Goal: Task Accomplishment & Management: Complete application form

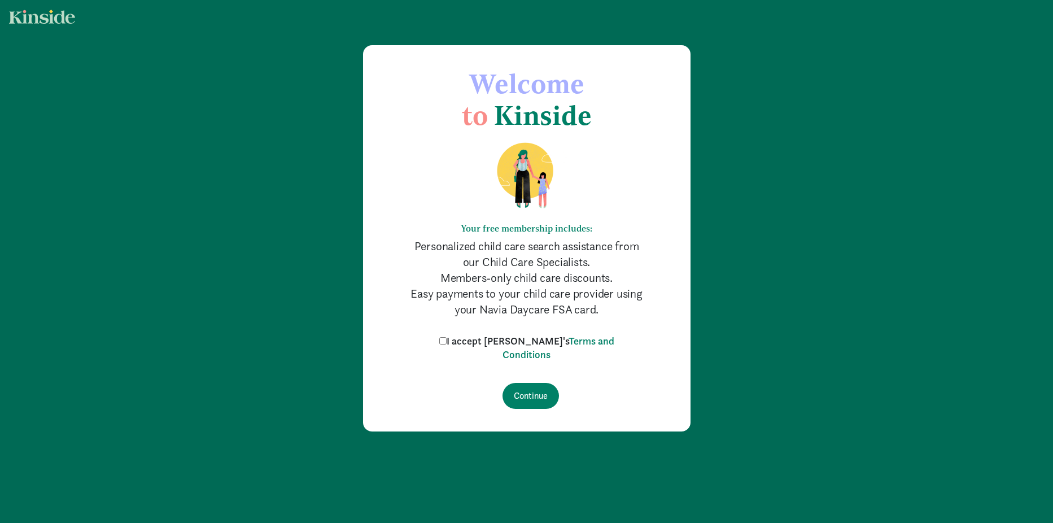
click at [446, 343] on input "I accept [PERSON_NAME]'s Terms and Conditions" at bounding box center [442, 340] width 7 height 7
checkbox input "true"
click at [520, 392] on input "Continue" at bounding box center [530, 396] width 56 height 26
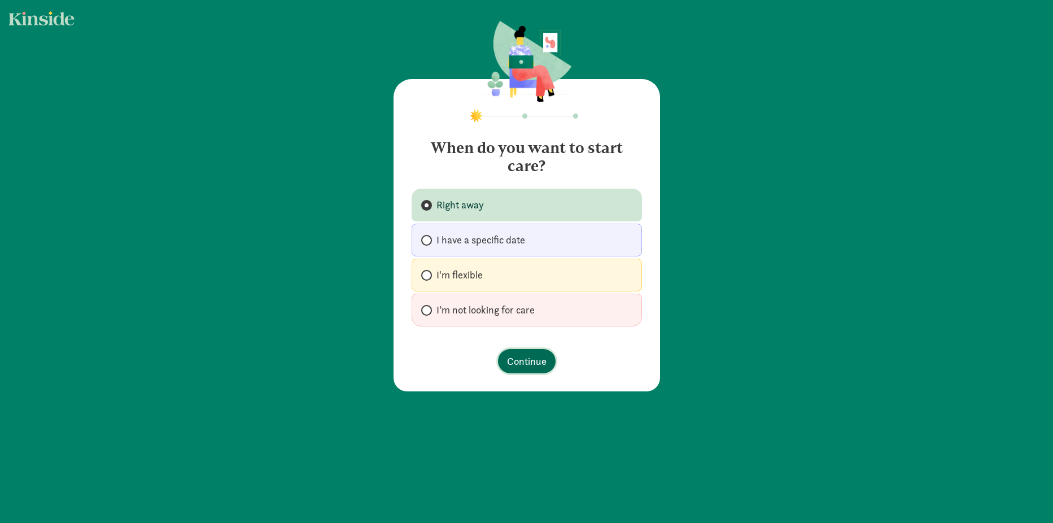
click at [524, 357] on span "Continue" at bounding box center [527, 360] width 40 height 15
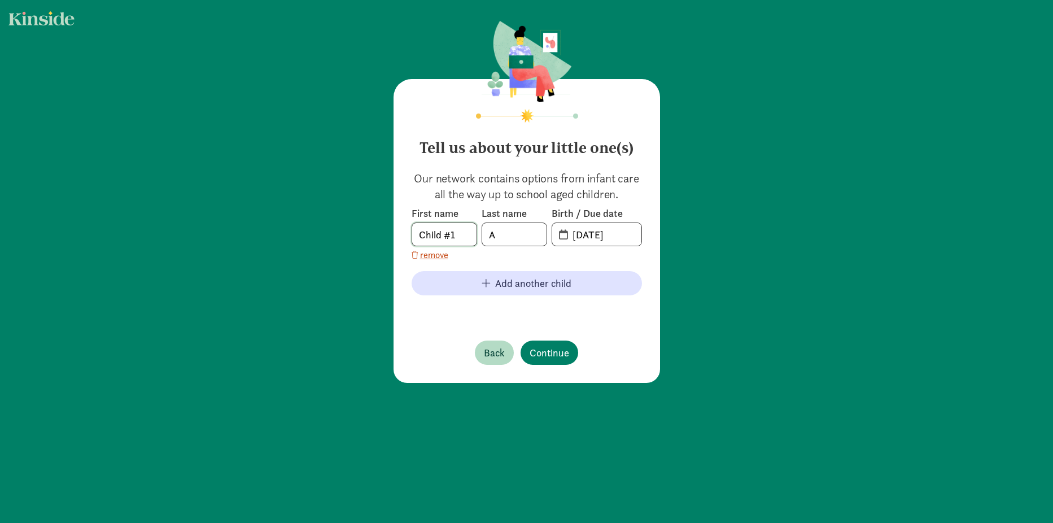
drag, startPoint x: 463, startPoint y: 237, endPoint x: 410, endPoint y: 234, distance: 53.7
click at [412, 234] on input "Child #1" at bounding box center [444, 234] width 64 height 23
type input "Christian"
type input "Acosta"
click at [566, 234] on input "08-11-2025" at bounding box center [604, 234] width 76 height 23
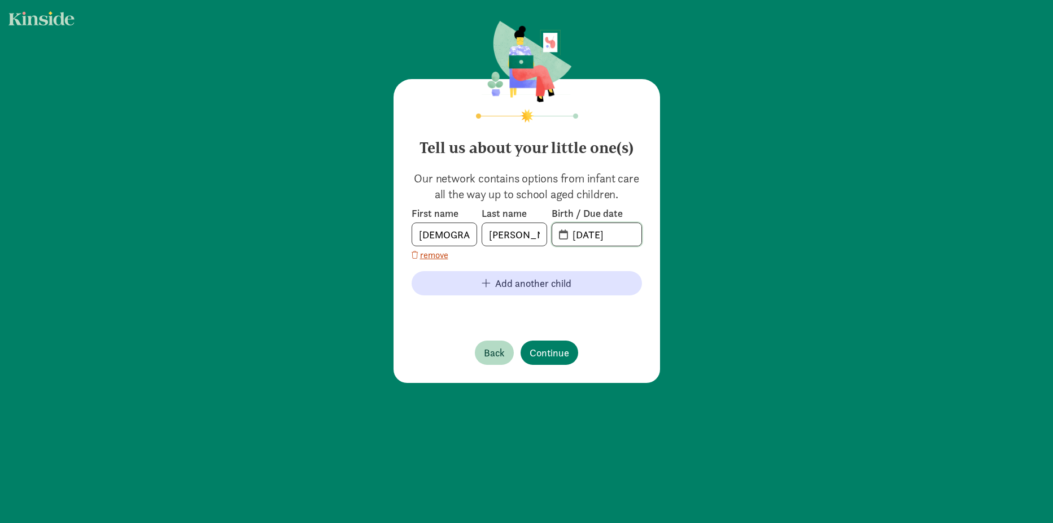
drag, startPoint x: 623, startPoint y: 234, endPoint x: 567, endPoint y: 232, distance: 55.9
click at [567, 232] on input "08-11-2025" at bounding box center [604, 234] width 76 height 23
type input "06-02-2024"
click at [541, 348] on span "Continue" at bounding box center [549, 352] width 40 height 15
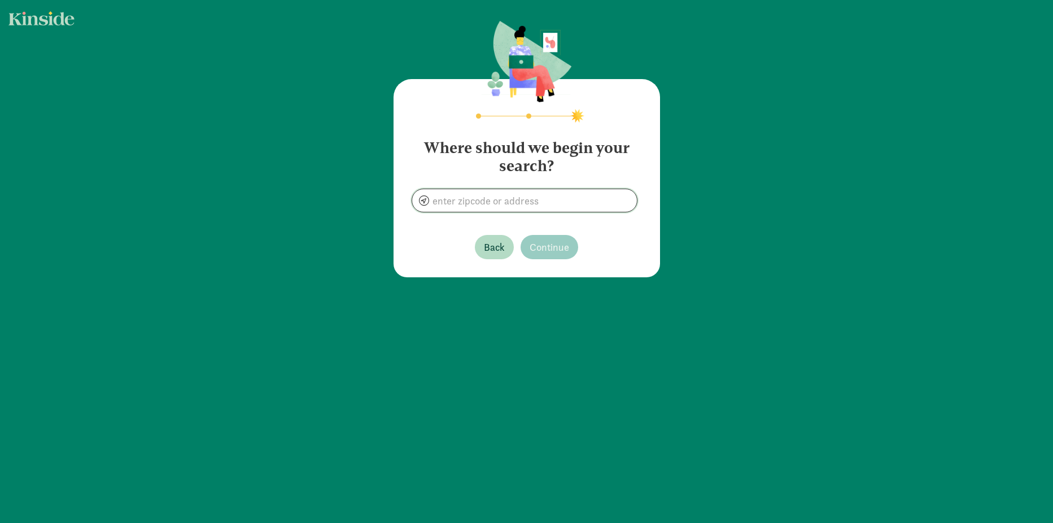
click at [538, 200] on input at bounding box center [524, 200] width 225 height 23
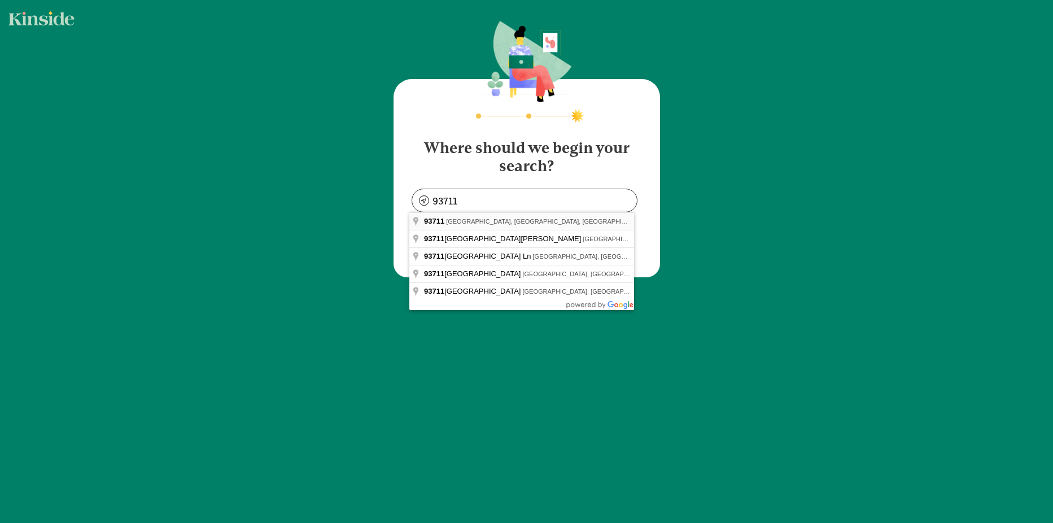
type input "Fresno, CA 93711, USA"
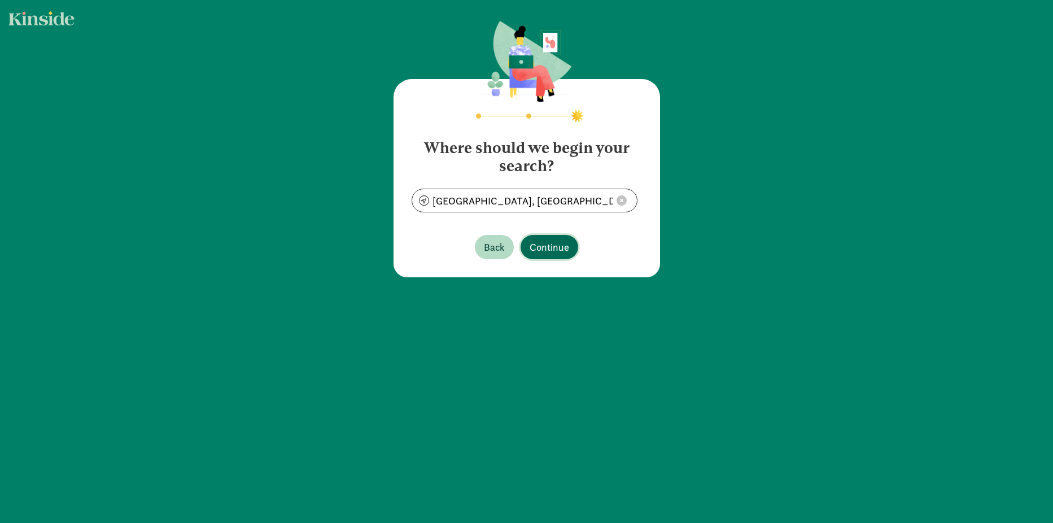
click at [552, 246] on span "Continue" at bounding box center [549, 246] width 40 height 15
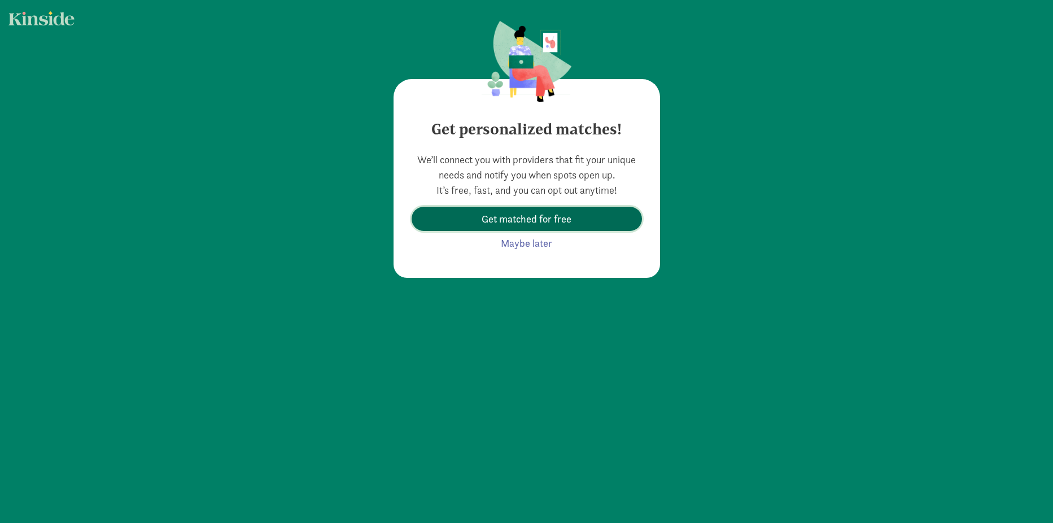
click at [568, 220] on span "Get matched for free" at bounding box center [527, 218] width 212 height 15
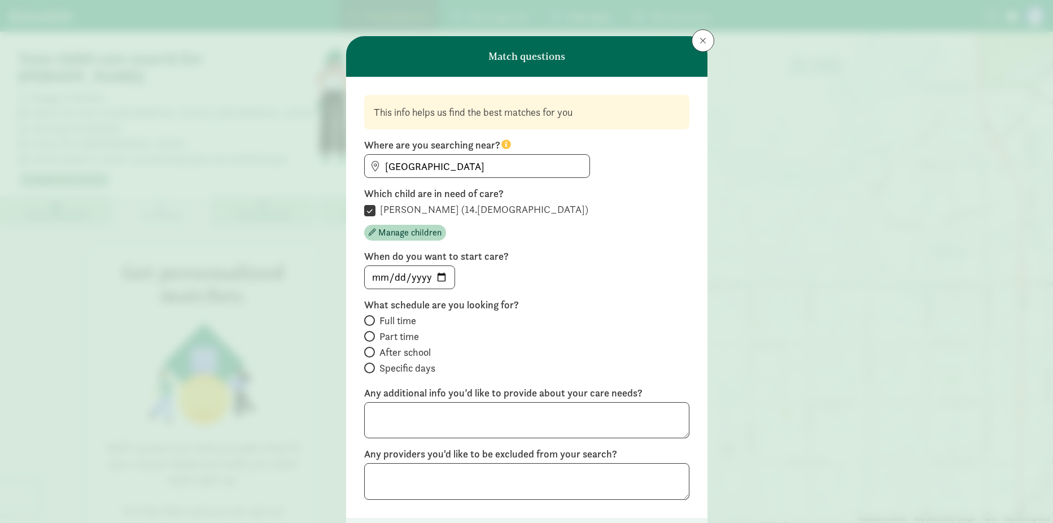
scroll to position [91, 0]
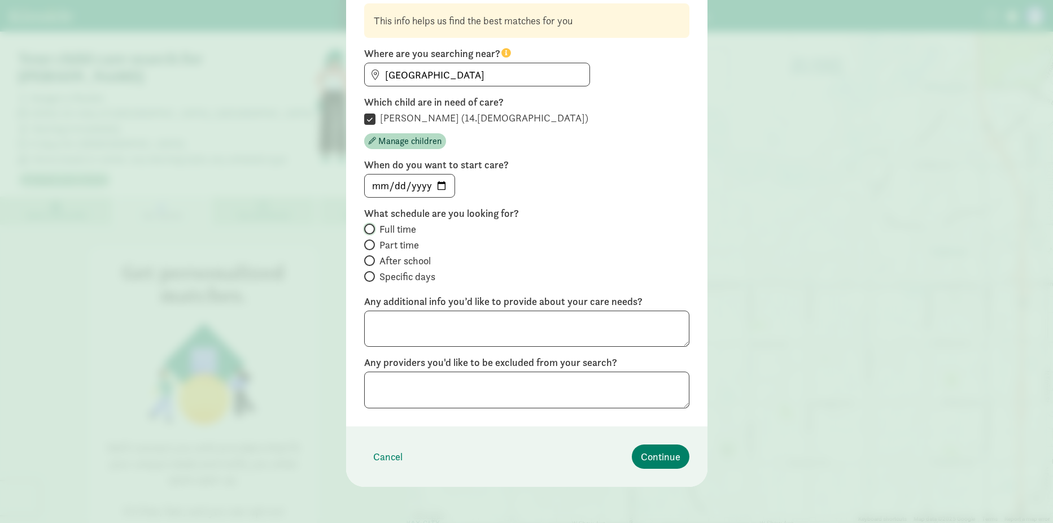
click at [365, 226] on input "Full time" at bounding box center [367, 228] width 7 height 7
radio input "true"
click at [432, 332] on textarea at bounding box center [526, 328] width 325 height 37
click at [410, 321] on textarea "I prefer an in-home care." at bounding box center [526, 328] width 325 height 37
type textarea "I prefer in-home care."
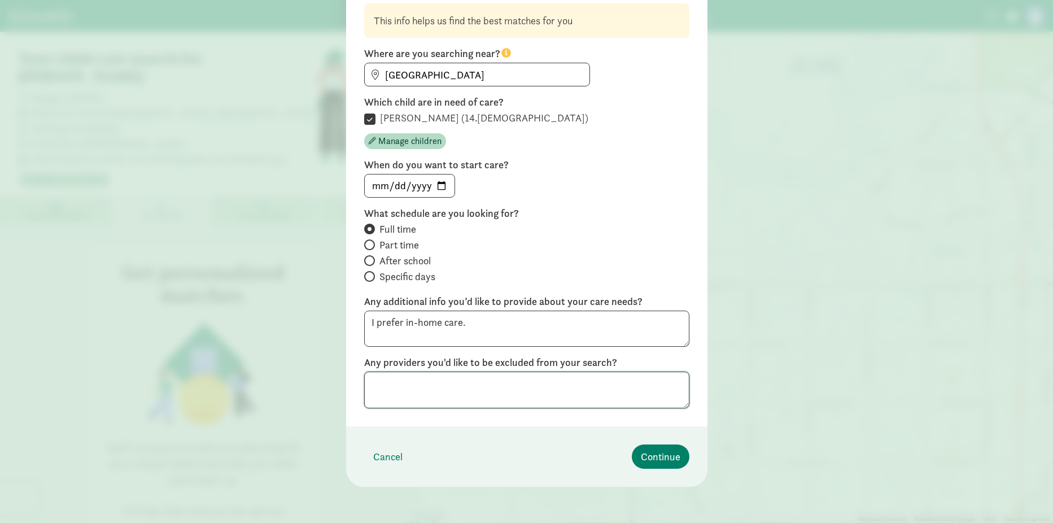
click at [443, 384] on textarea at bounding box center [526, 389] width 325 height 37
type textarea "Little Fireflies"
click at [657, 458] on span "Continue" at bounding box center [661, 456] width 40 height 15
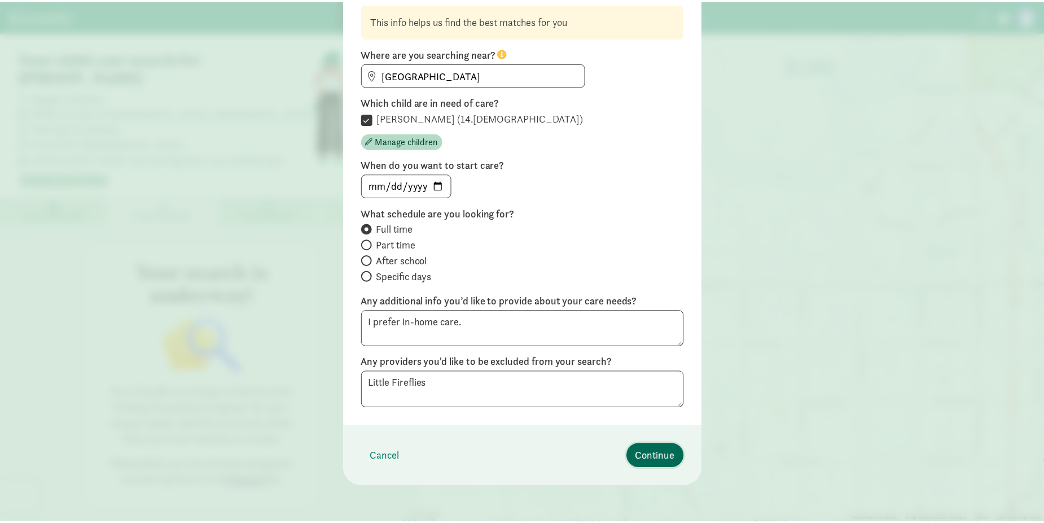
scroll to position [0, 0]
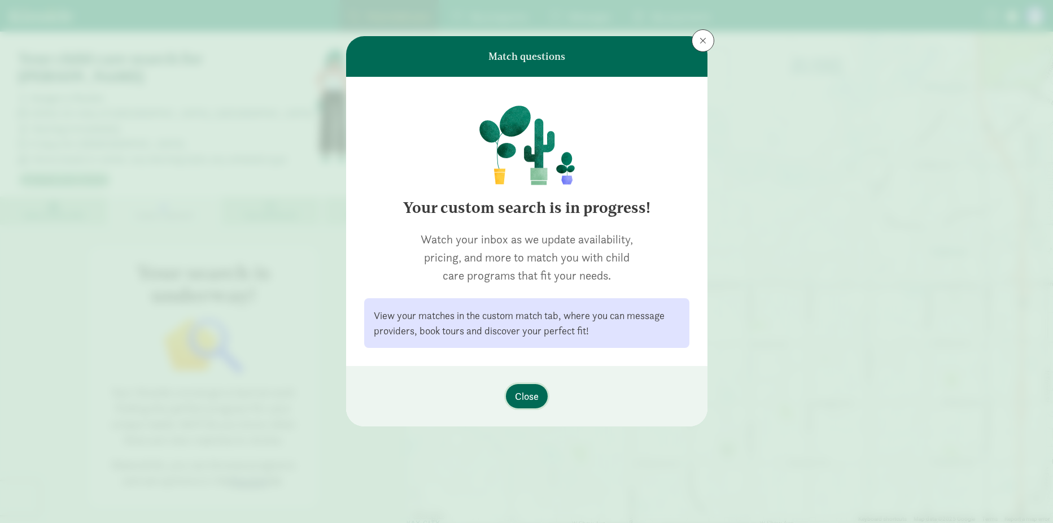
click at [525, 396] on span "Close" at bounding box center [527, 395] width 24 height 15
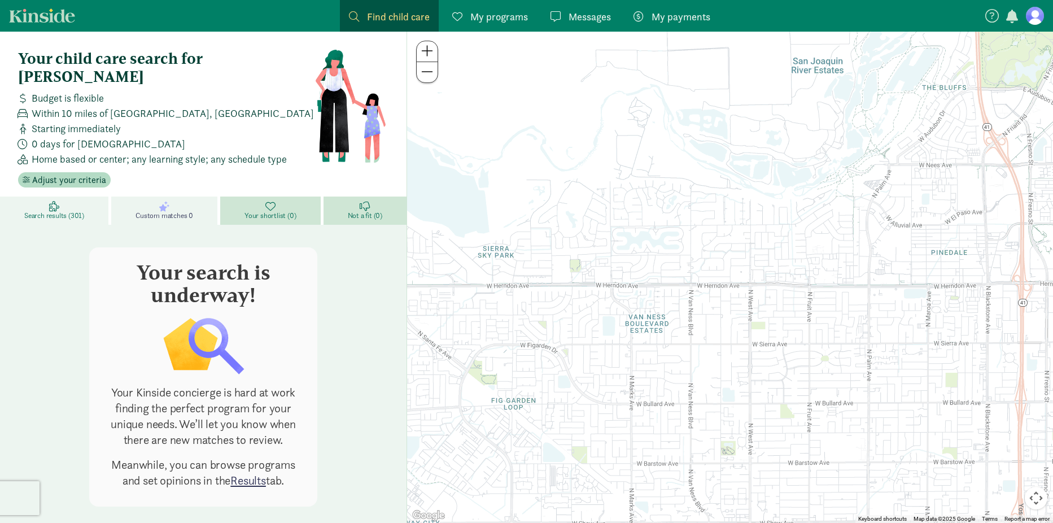
click at [64, 211] on span "Search results (301)" at bounding box center [54, 215] width 60 height 9
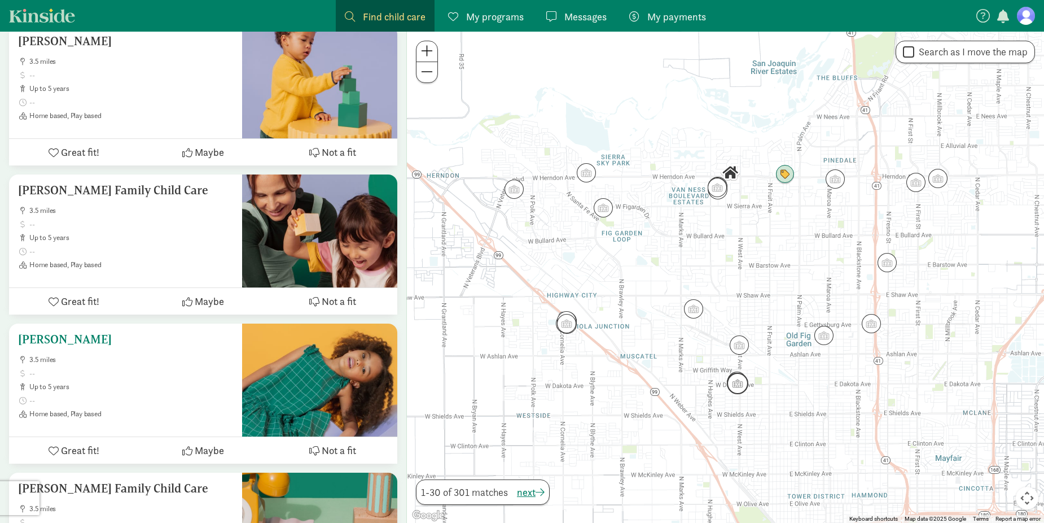
scroll to position [2709, 0]
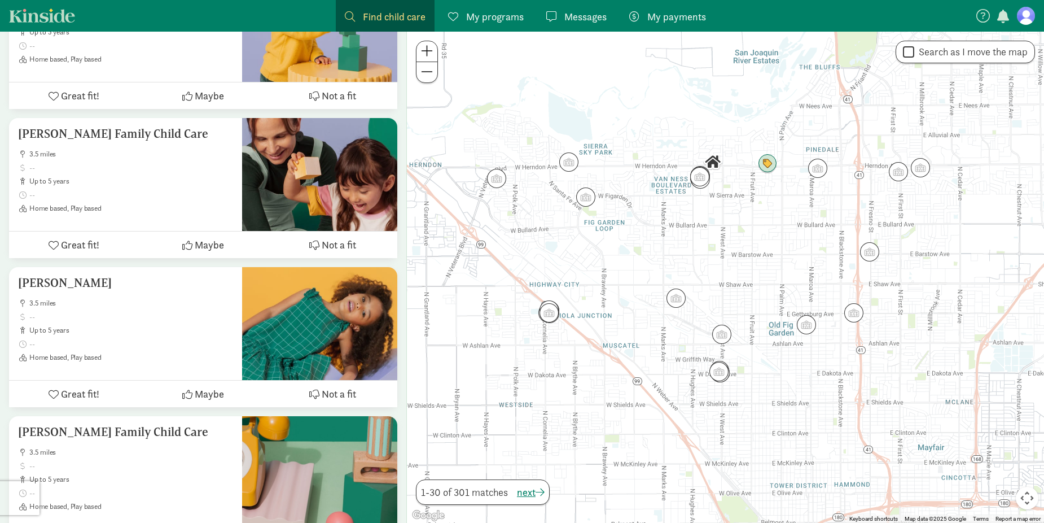
drag, startPoint x: 774, startPoint y: 243, endPoint x: 818, endPoint y: 233, distance: 44.6
click at [818, 233] on div at bounding box center [725, 277] width 637 height 491
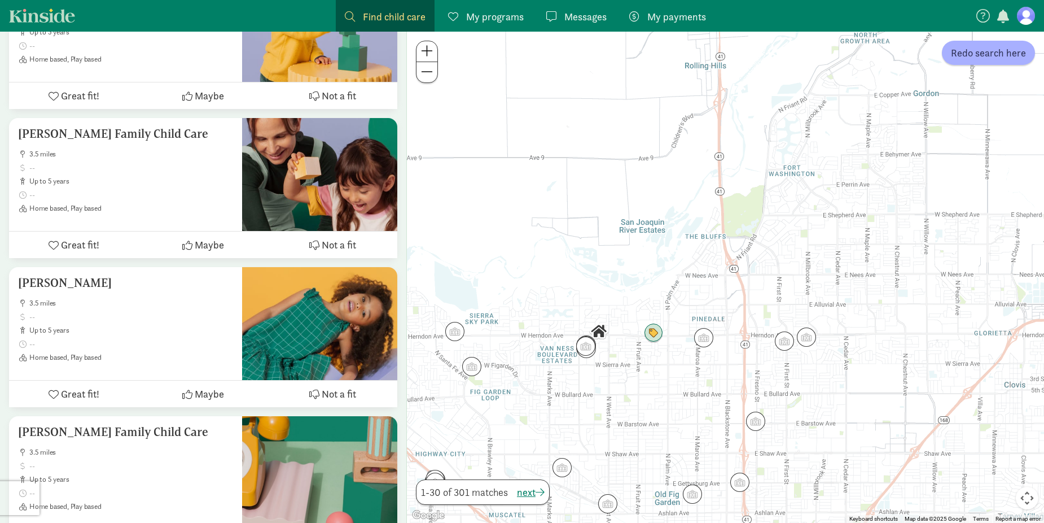
drag, startPoint x: 859, startPoint y: 214, endPoint x: 746, endPoint y: 369, distance: 191.1
click at [752, 376] on div at bounding box center [725, 277] width 637 height 491
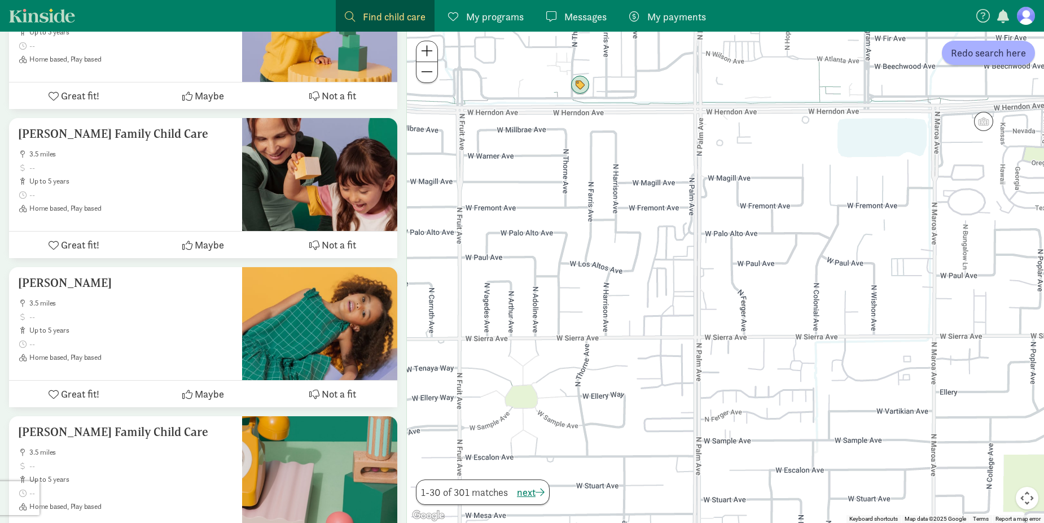
drag, startPoint x: 641, startPoint y: 326, endPoint x: 885, endPoint y: 296, distance: 246.2
click at [885, 296] on div at bounding box center [725, 277] width 637 height 491
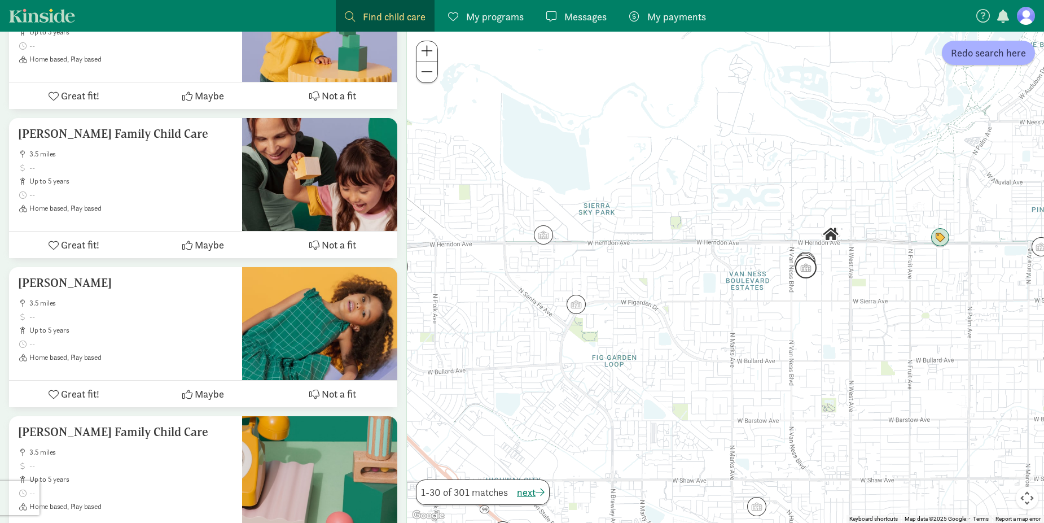
click at [807, 266] on img "Click to see details" at bounding box center [805, 267] width 21 height 21
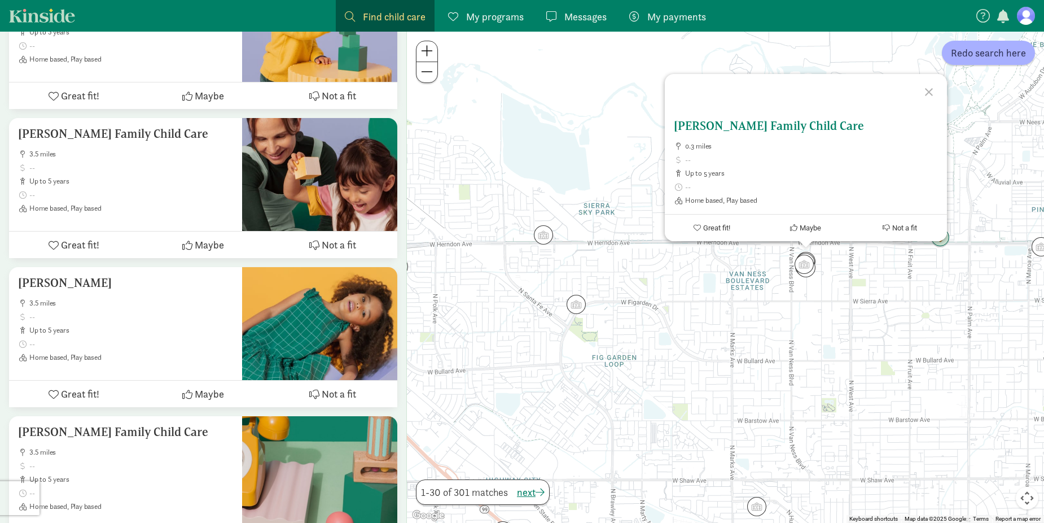
click at [737, 125] on h5 "Chappell, Victoria Family Child Care" at bounding box center [806, 126] width 264 height 14
